Goal: Task Accomplishment & Management: Manage account settings

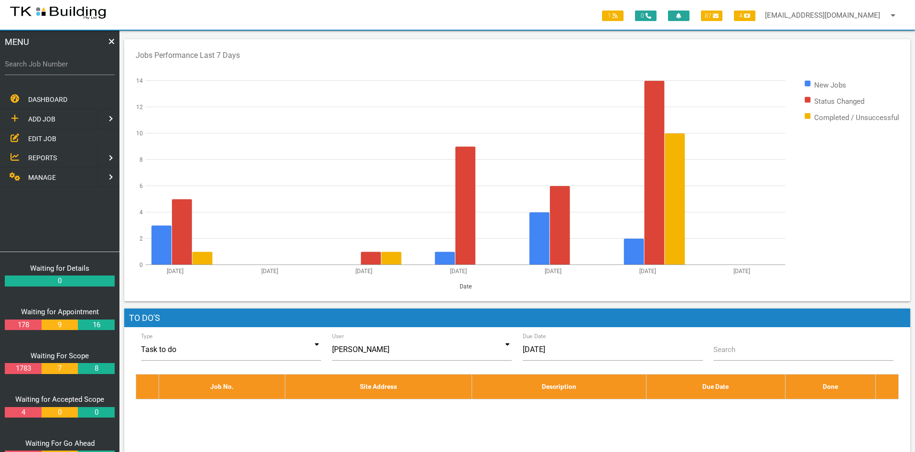
click at [38, 135] on span "EDIT JOB" at bounding box center [42, 138] width 28 height 8
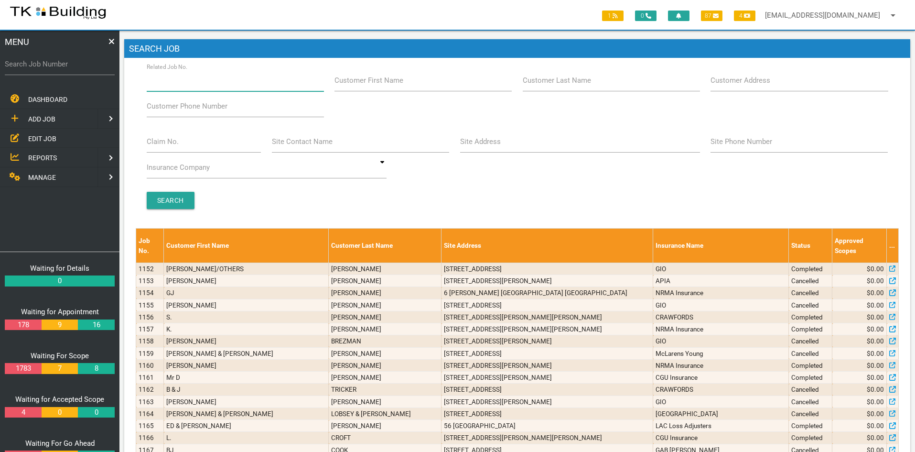
click at [231, 85] on input "Related Job No." at bounding box center [235, 80] width 177 height 22
type input "27799"
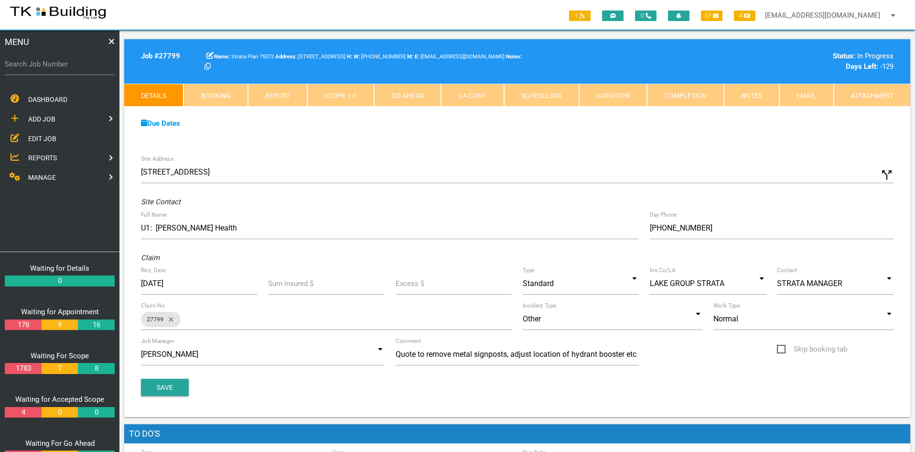
click at [531, 146] on div "Due Dates Waiting for Appointment From [DATE] To [DATE] Waiting For Scope From …" at bounding box center [517, 128] width 786 height 43
click at [747, 148] on div "Due Dates Waiting for Appointment From [DATE] To [DATE] Waiting For Scope From …" at bounding box center [517, 128] width 786 height 43
click at [479, 150] on div "Site Address [STREET_ADDRESS] call_split Custom Address Street [GEOGRAPHIC_DATA…" at bounding box center [517, 283] width 786 height 267
click at [461, 213] on div "Site Address [STREET_ADDRESS] call_split Custom Address Street [GEOGRAPHIC_DATA…" at bounding box center [517, 283] width 786 height 267
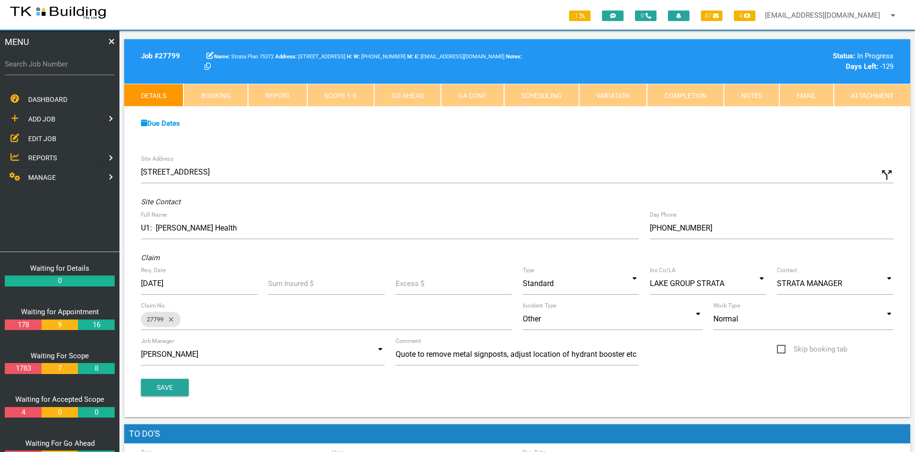
click at [459, 208] on div "Site Address [STREET_ADDRESS] call_split Custom Address Street [GEOGRAPHIC_DATA…" at bounding box center [517, 283] width 786 height 267
click at [459, 207] on div "Site Address [STREET_ADDRESS] call_split Custom Address Street [GEOGRAPHIC_DATA…" at bounding box center [517, 283] width 786 height 267
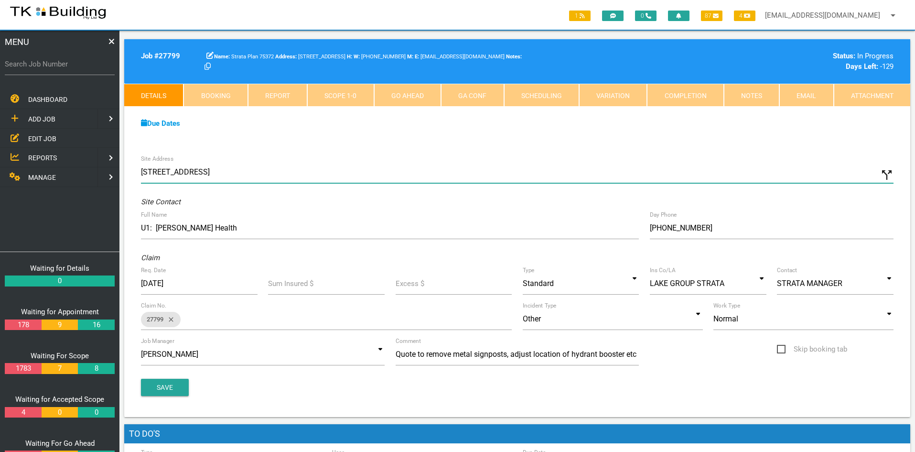
click at [462, 163] on input "[STREET_ADDRESS]" at bounding box center [517, 172] width 753 height 22
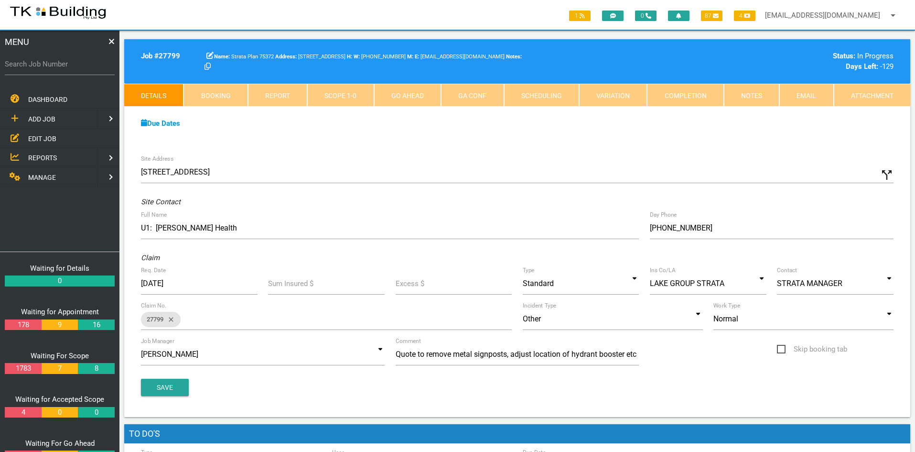
click at [454, 387] on div "Save" at bounding box center [517, 387] width 763 height 17
click at [738, 95] on link "Notes" at bounding box center [751, 95] width 55 height 23
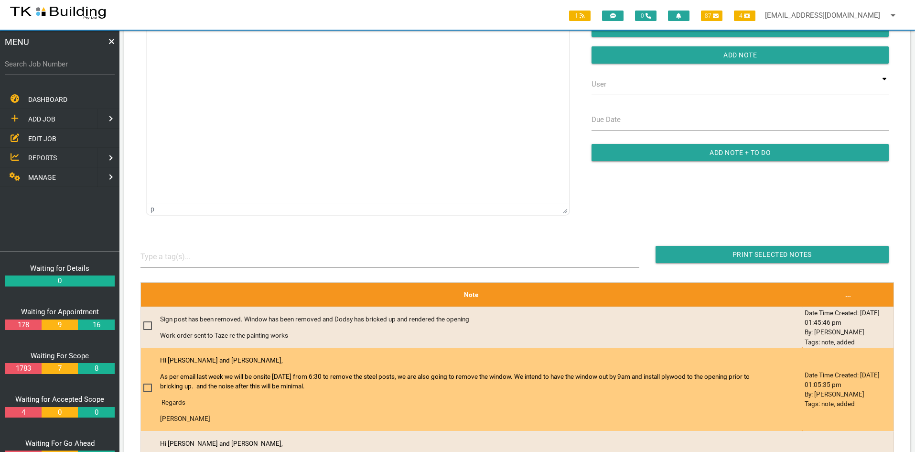
scroll to position [48, 0]
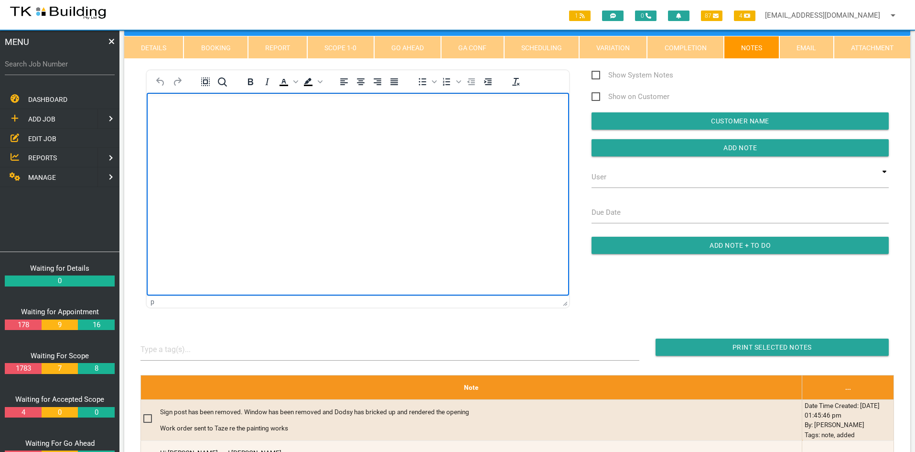
click at [296, 136] on html at bounding box center [358, 114] width 422 height 43
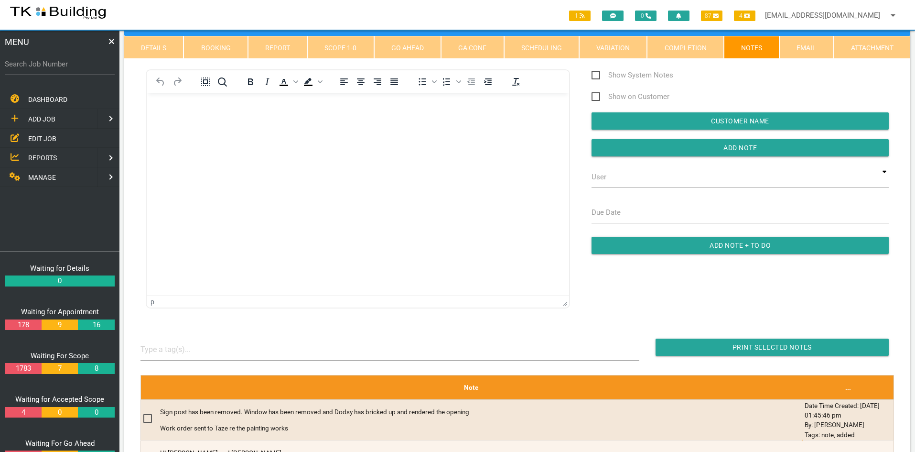
click at [38, 134] on span "EDIT JOB" at bounding box center [42, 138] width 28 height 8
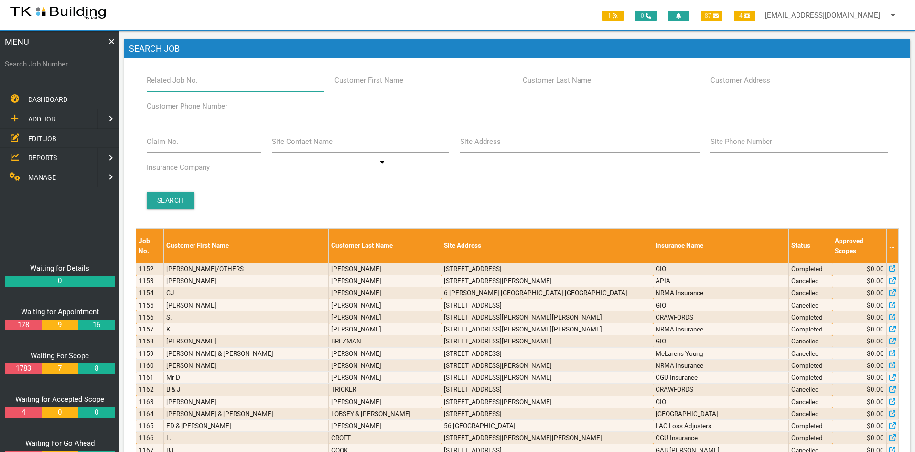
click at [247, 83] on input "Related Job No." at bounding box center [235, 80] width 177 height 22
type input "27799"
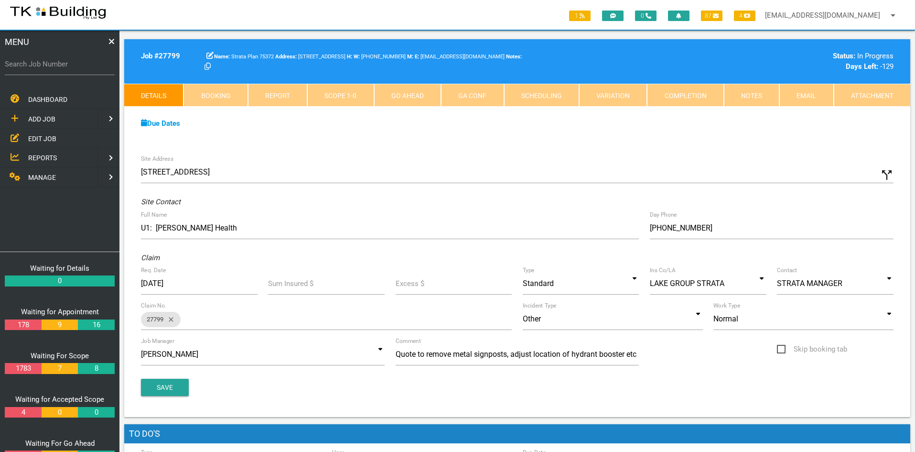
click at [752, 96] on link "Notes" at bounding box center [751, 95] width 55 height 23
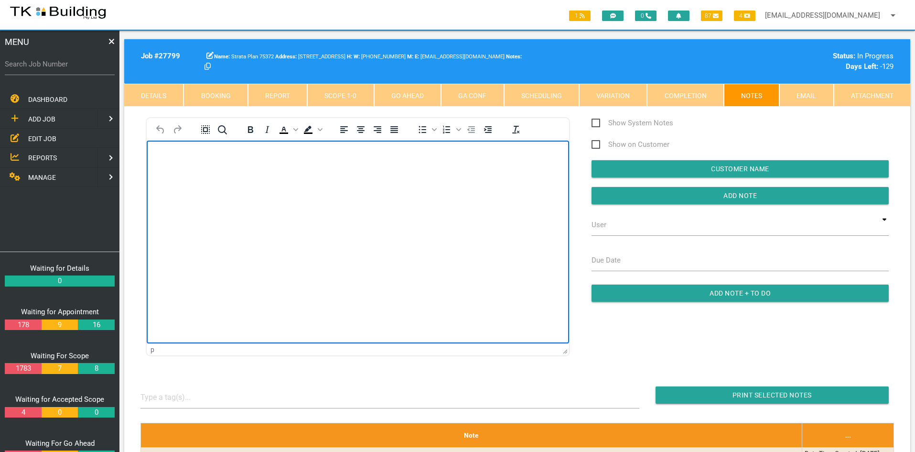
click at [398, 184] on html at bounding box center [358, 162] width 422 height 43
click at [396, 223] on html "Job complete Please invoice as per the quoted amount of $9.880.00 Inc GST Thanks" at bounding box center [358, 182] width 422 height 83
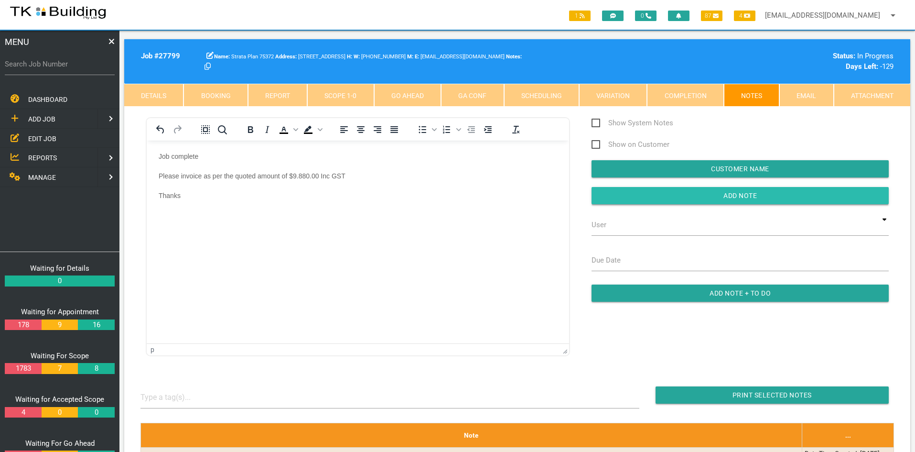
click at [723, 195] on input "button" at bounding box center [740, 195] width 297 height 17
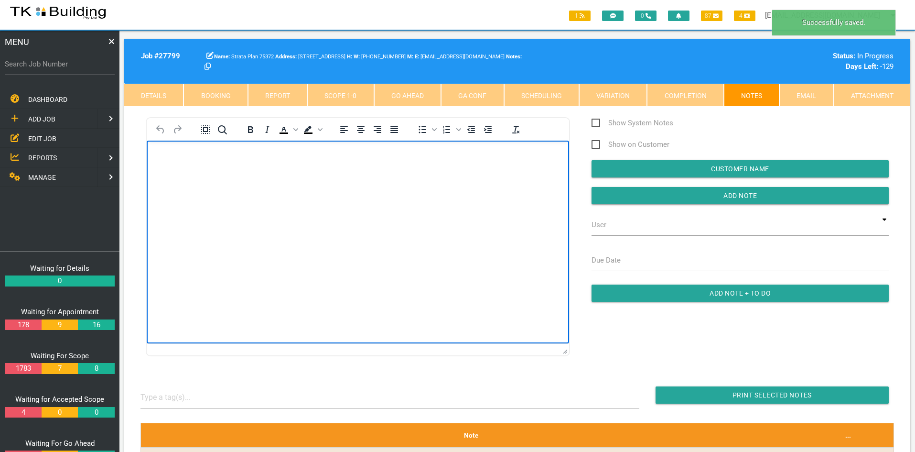
click at [426, 184] on html at bounding box center [358, 162] width 422 height 43
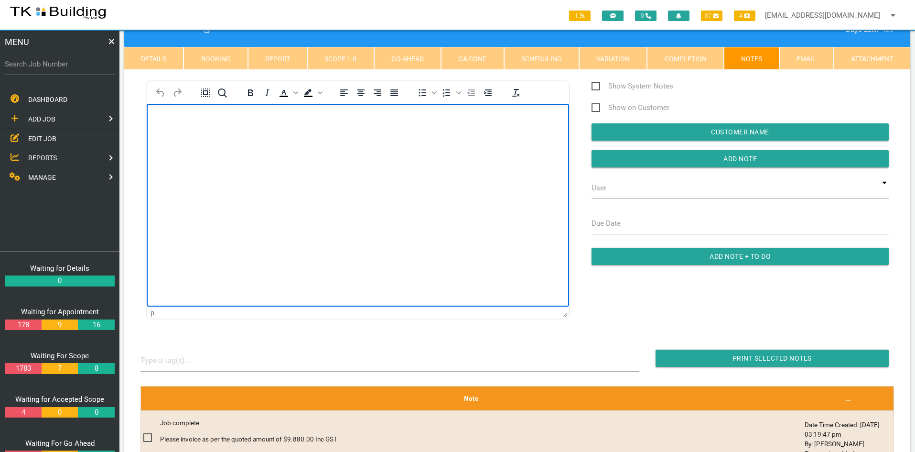
scroll to position [143, 0]
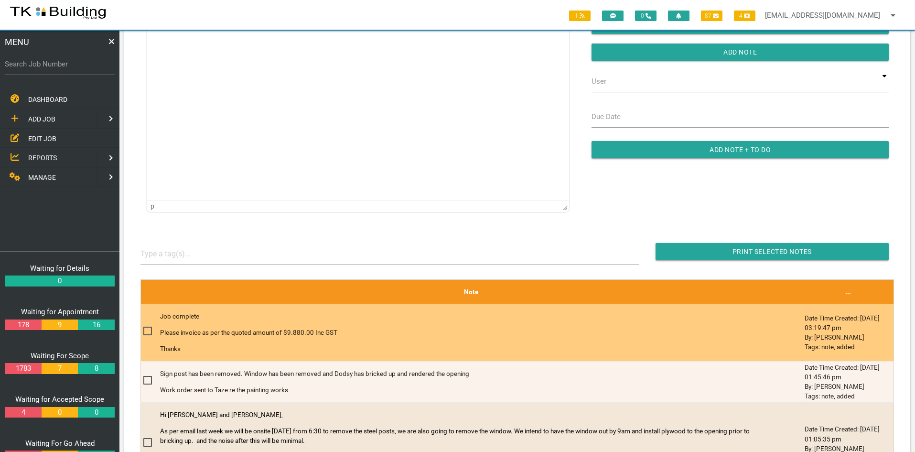
click at [145, 331] on span at bounding box center [151, 331] width 17 height 12
click at [145, 331] on input "checkbox" at bounding box center [146, 328] width 6 height 6
checkbox input "true"
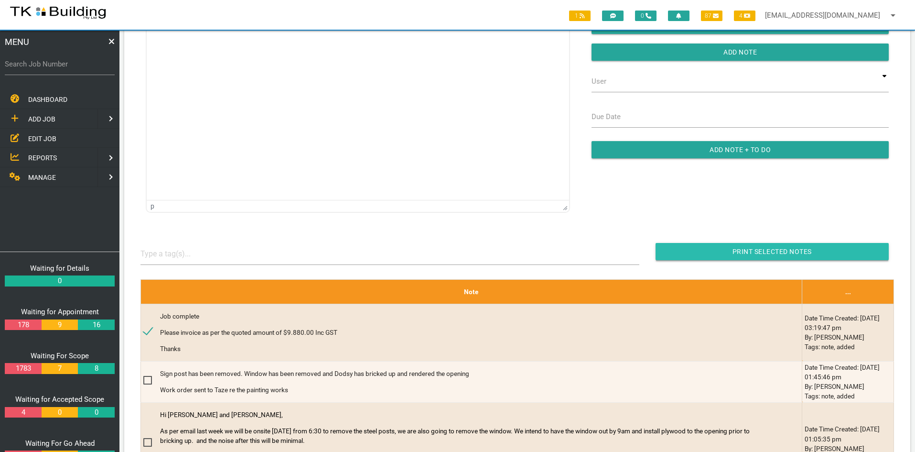
click at [774, 251] on input "button" at bounding box center [772, 251] width 233 height 17
